Goal: Information Seeking & Learning: Find specific page/section

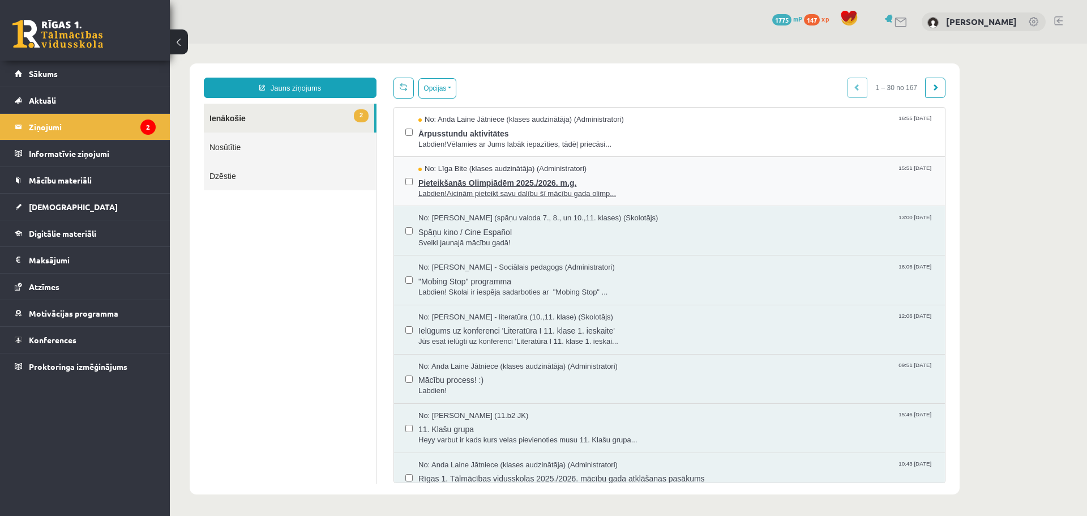
click at [684, 185] on span "Pieteikšanās Olimpiādēm 2025./2026. m.g." at bounding box center [675, 181] width 515 height 14
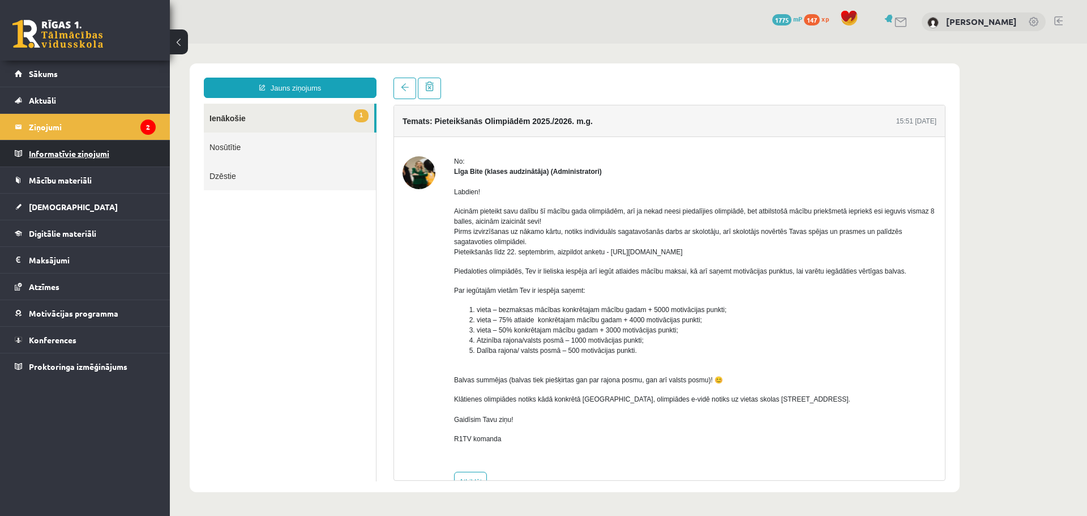
click at [74, 150] on legend "Informatīvie ziņojumi 0" at bounding box center [92, 153] width 127 height 26
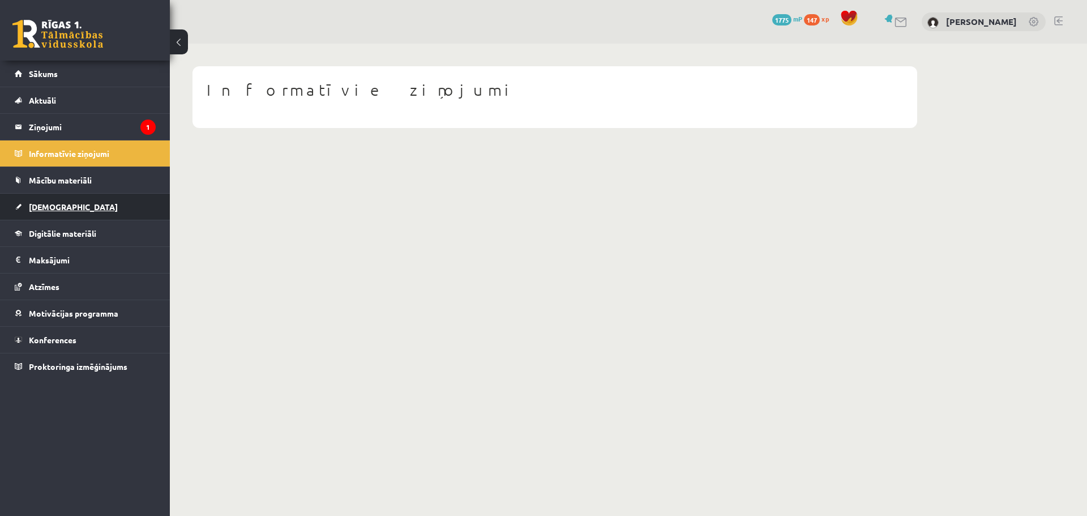
click at [58, 204] on span "[DEMOGRAPHIC_DATA]" at bounding box center [73, 207] width 89 height 10
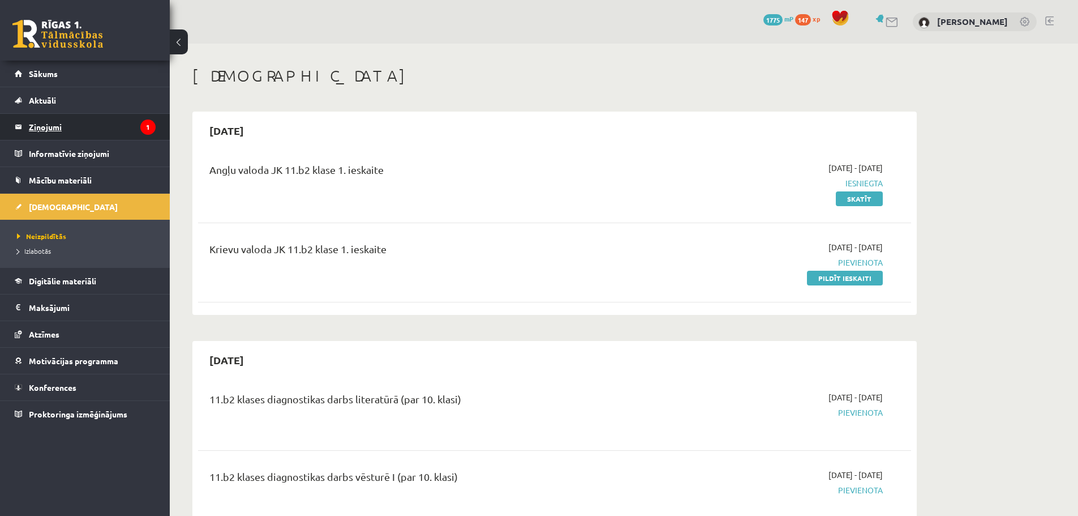
click at [91, 129] on legend "Ziņojumi 1" at bounding box center [92, 127] width 127 height 26
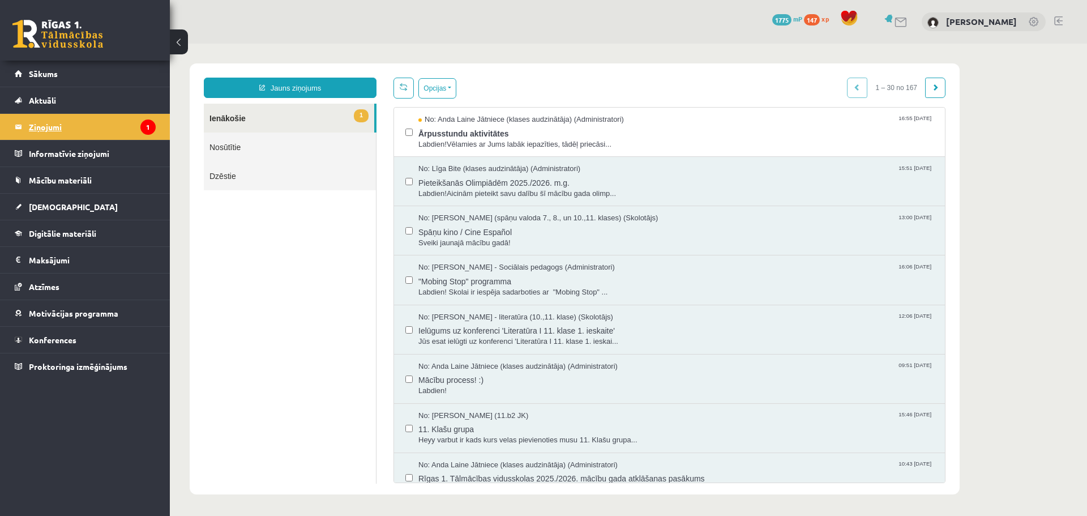
click at [45, 127] on legend "Ziņojumi 1" at bounding box center [92, 127] width 127 height 26
click at [503, 136] on span "Ārpusstundu aktivitātes" at bounding box center [675, 132] width 515 height 14
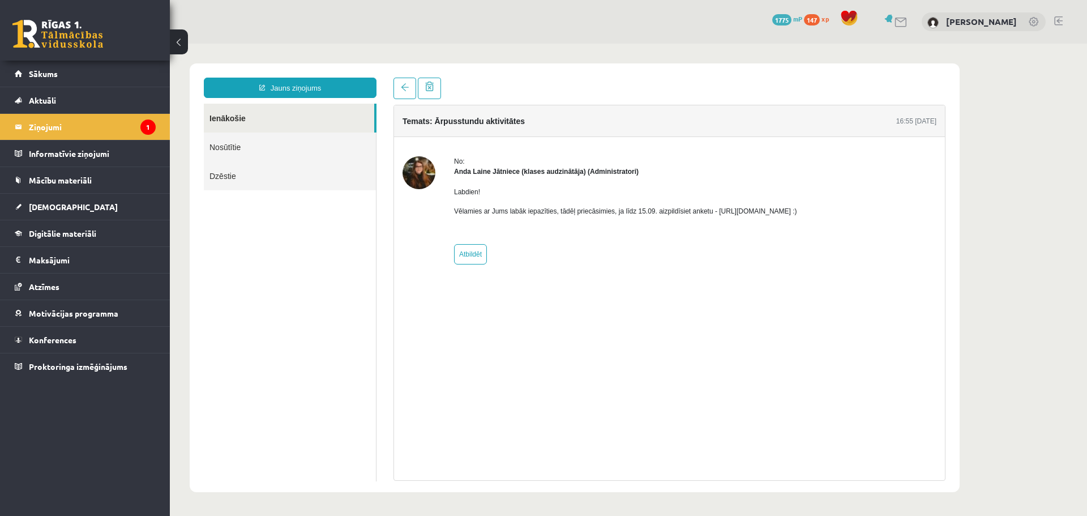
drag, startPoint x: 709, startPoint y: 211, endPoint x: 857, endPoint y: 213, distance: 147.7
click at [857, 213] on div "No: [PERSON_NAME] Jātniece (klases audzinātāja) (Administratori) Labdien! Vēlam…" at bounding box center [669, 210] width 534 height 108
copy p "[URL][DOMAIN_NAME] :)"
click at [786, 230] on div "Labdien! Vēlamies ar Jums labāk iepazīties, tādēļ priecāsimies, ja līdz 15.09. …" at bounding box center [625, 206] width 343 height 59
click at [52, 177] on span "Mācību materiāli" at bounding box center [60, 180] width 63 height 10
